Goal: Information Seeking & Learning: Learn about a topic

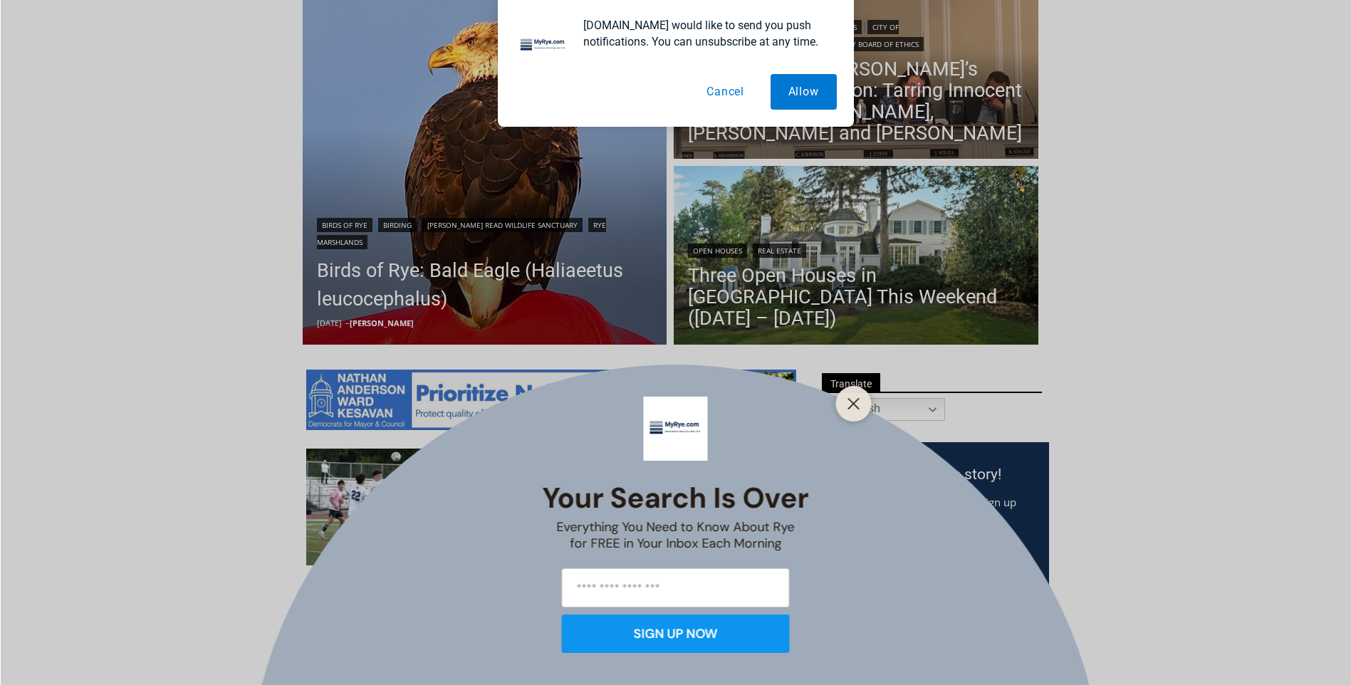
scroll to position [427, 0]
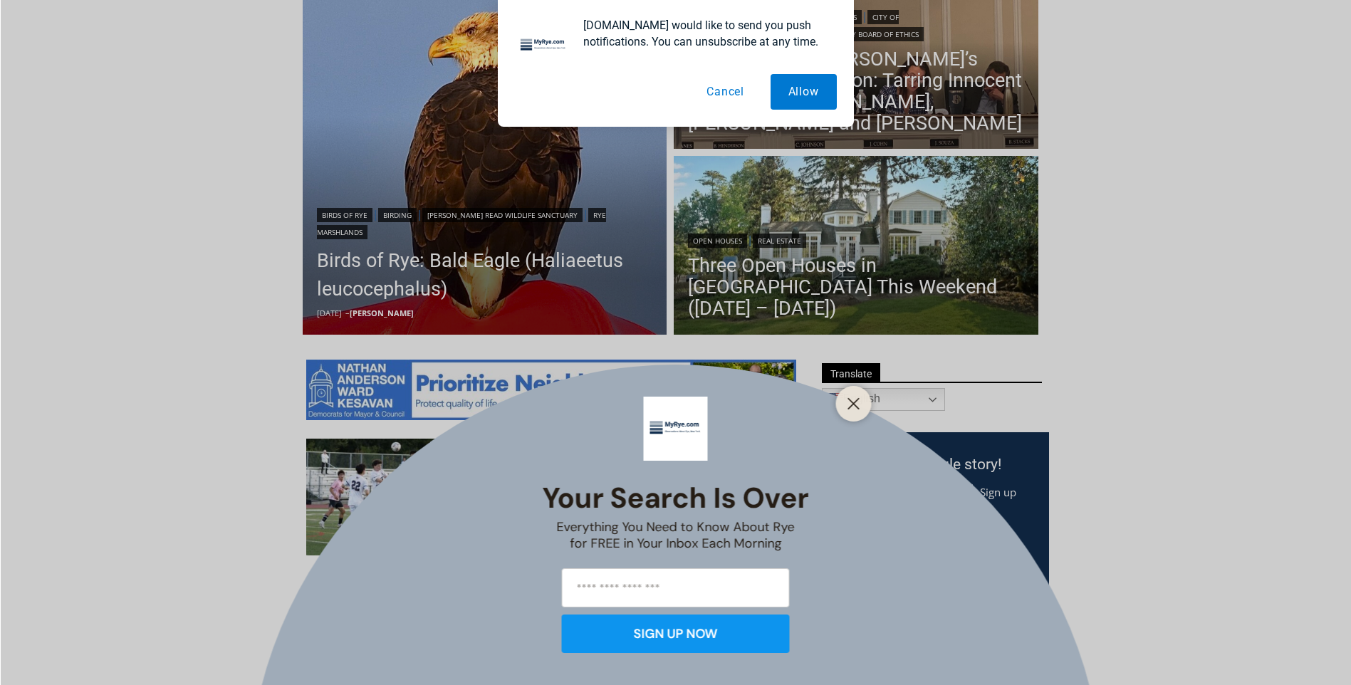
click at [729, 93] on button "Cancel" at bounding box center [725, 92] width 73 height 36
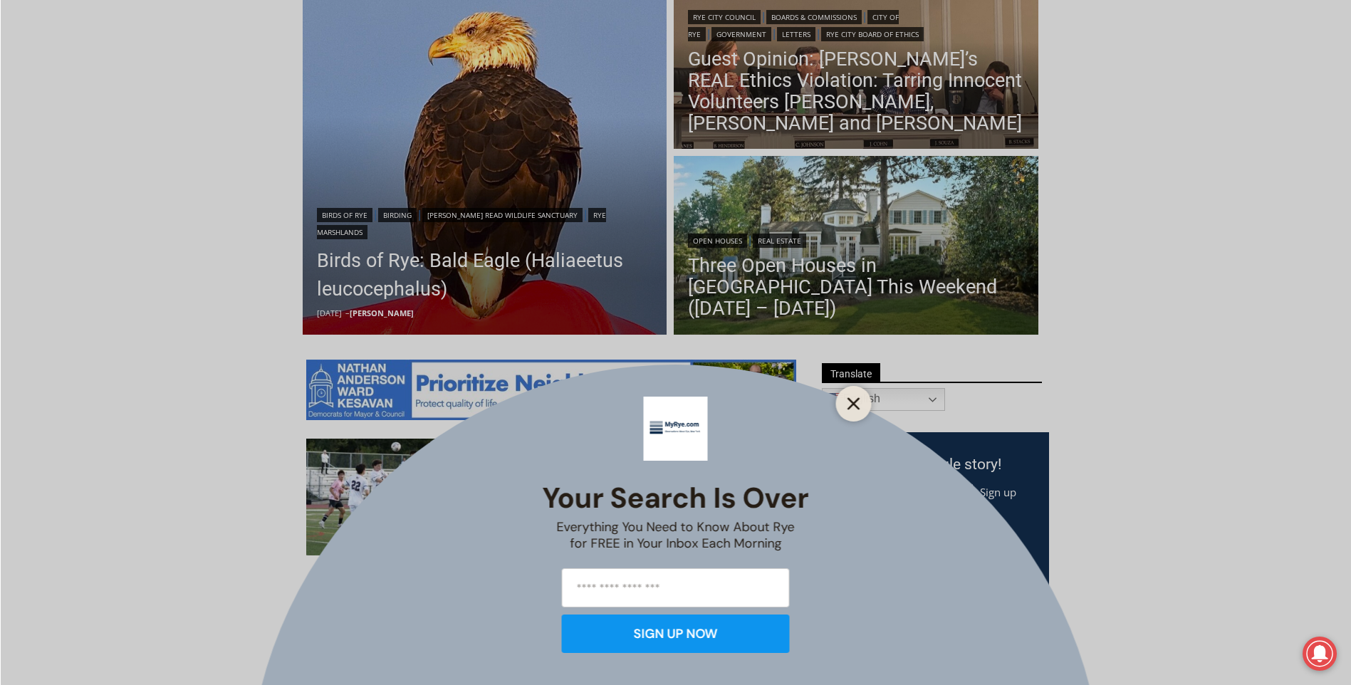
click at [847, 404] on icon "Close" at bounding box center [853, 403] width 13 height 13
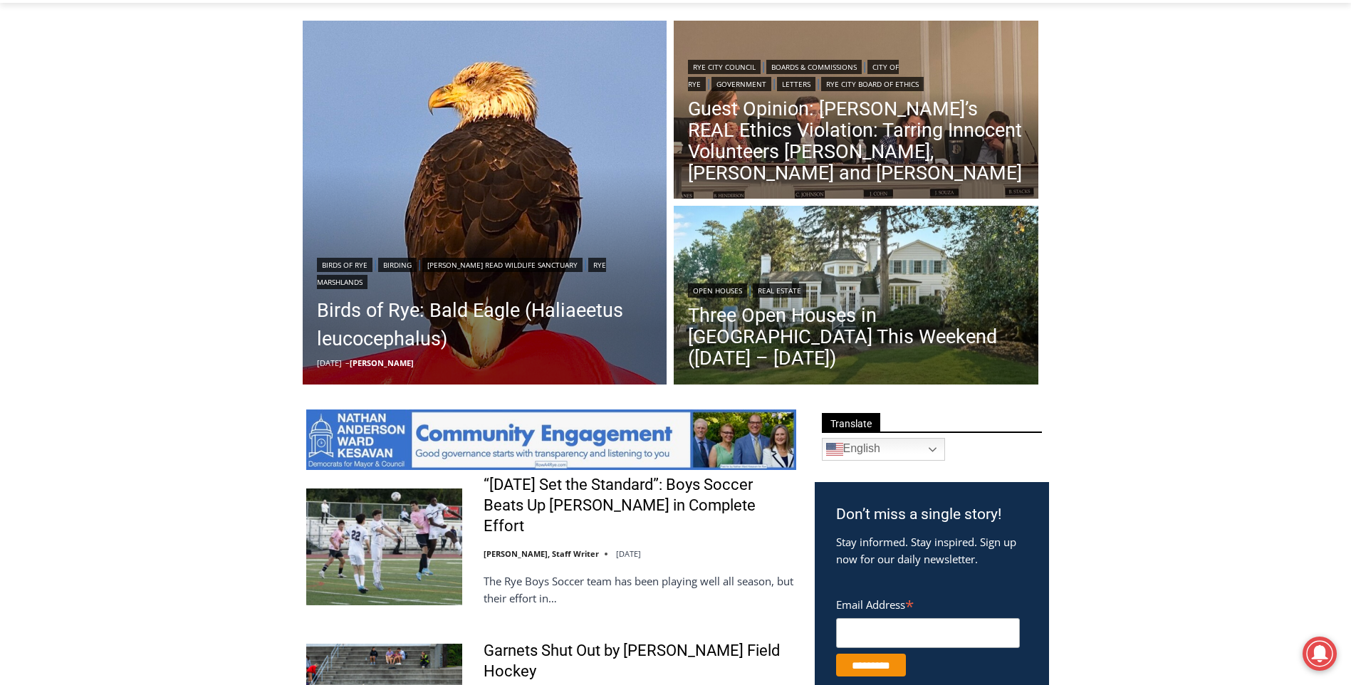
scroll to position [214, 0]
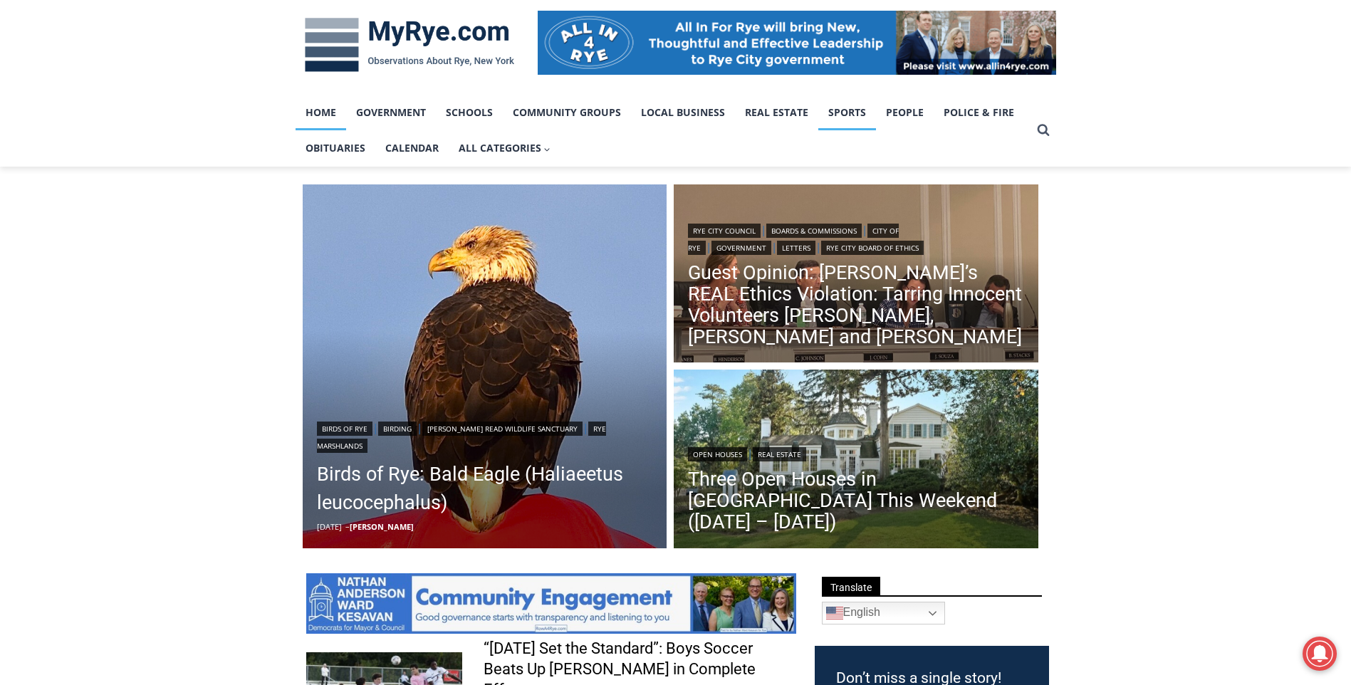
click at [844, 112] on link "Sports" at bounding box center [847, 113] width 58 height 36
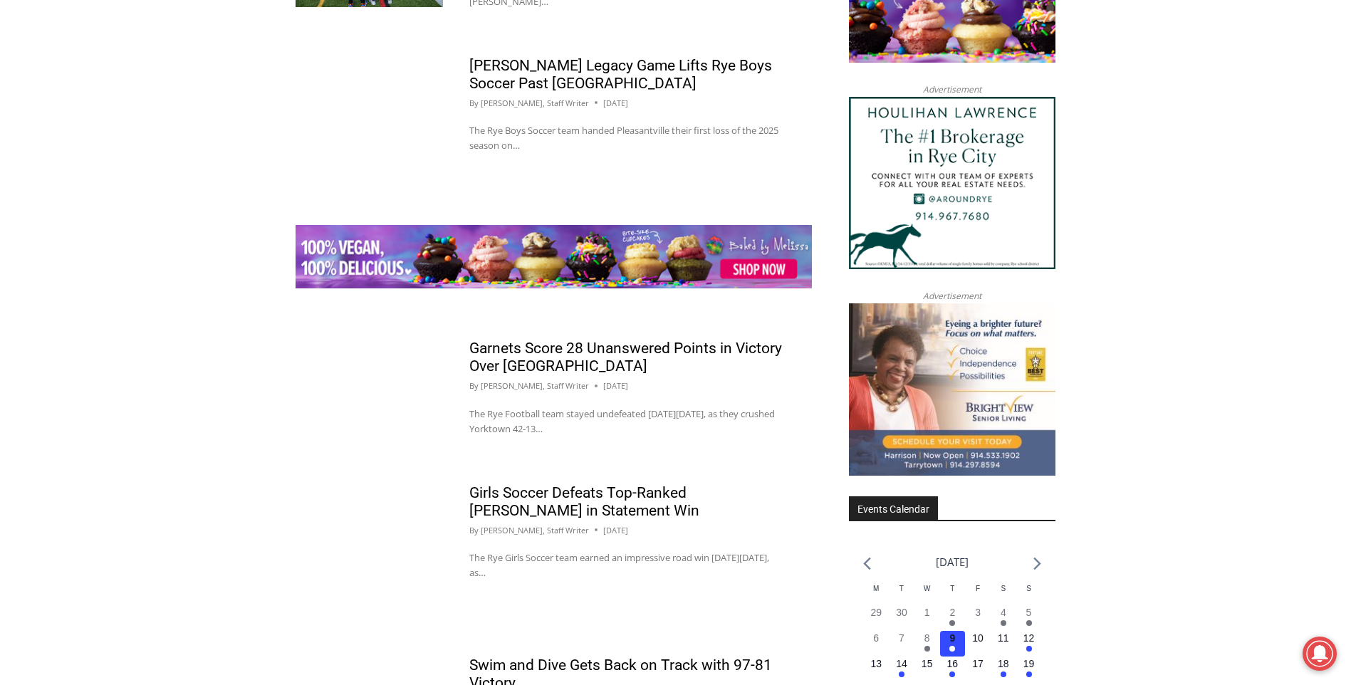
scroll to position [1709, 0]
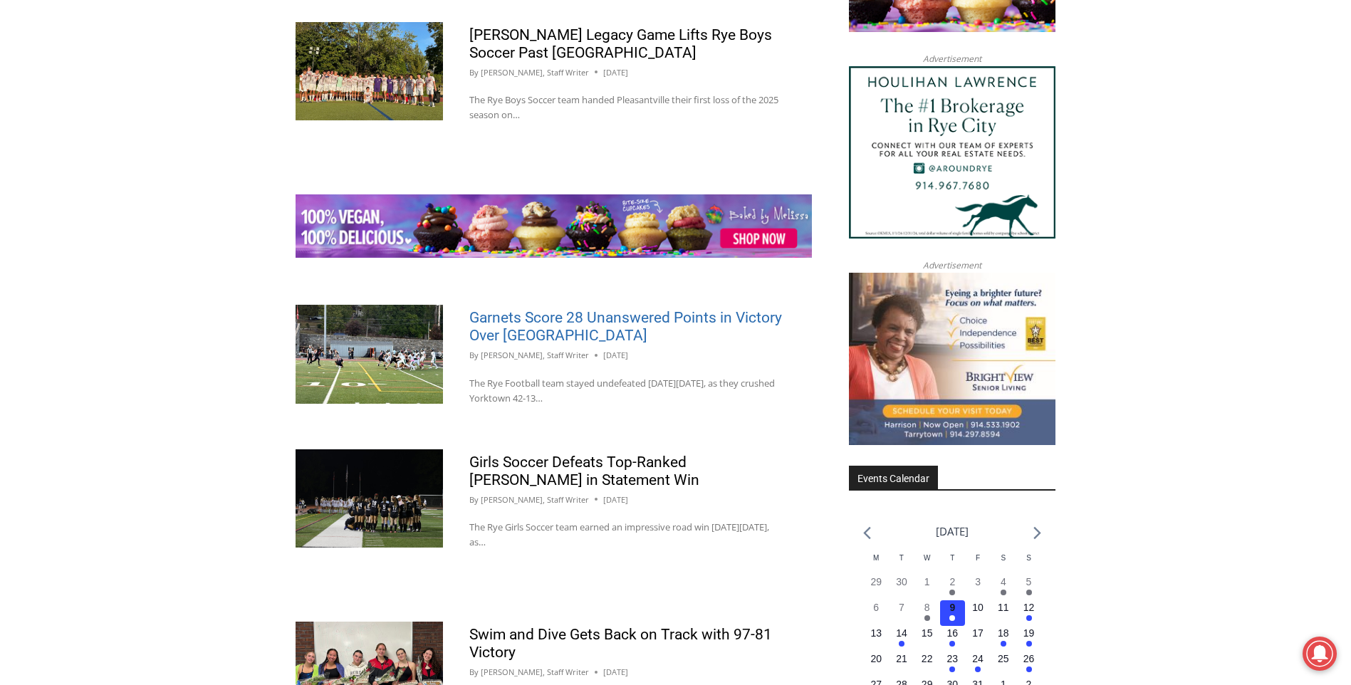
click at [500, 331] on link "Garnets Score 28 Unanswered Points in Victory Over [GEOGRAPHIC_DATA]" at bounding box center [625, 326] width 313 height 35
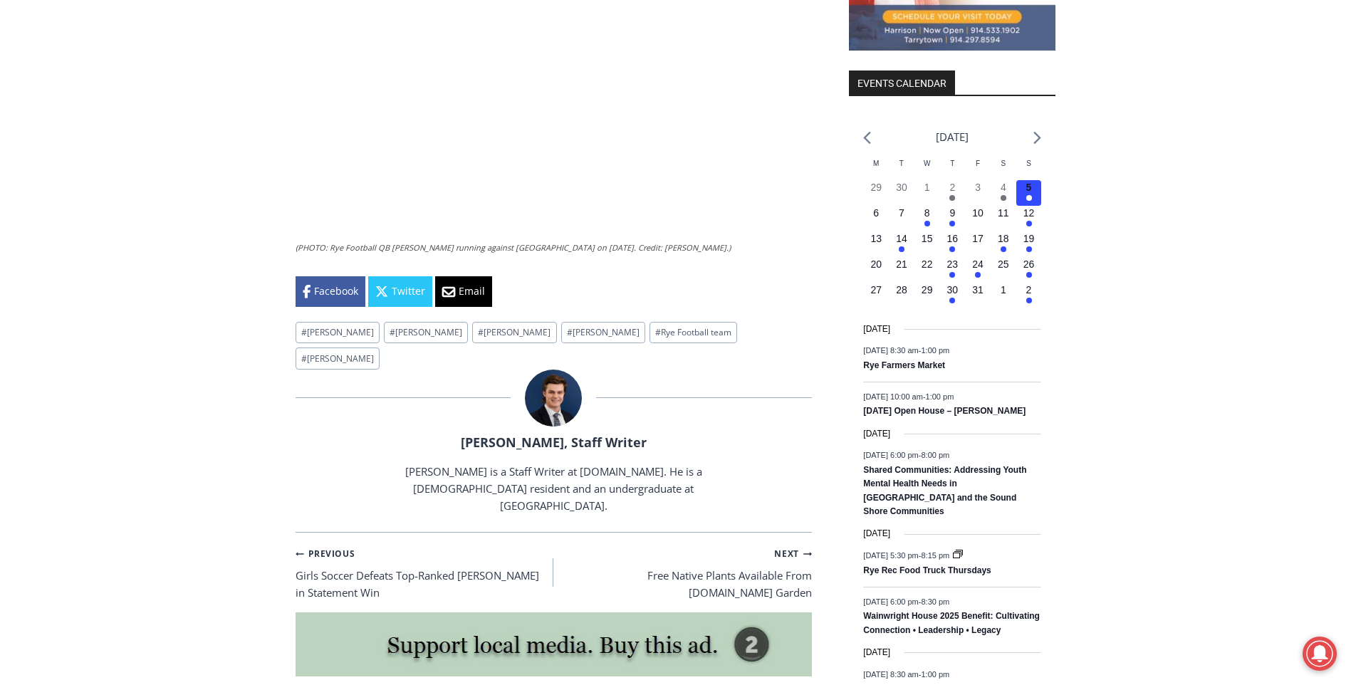
scroll to position [1709, 0]
